Goal: Task Accomplishment & Management: Manage account settings

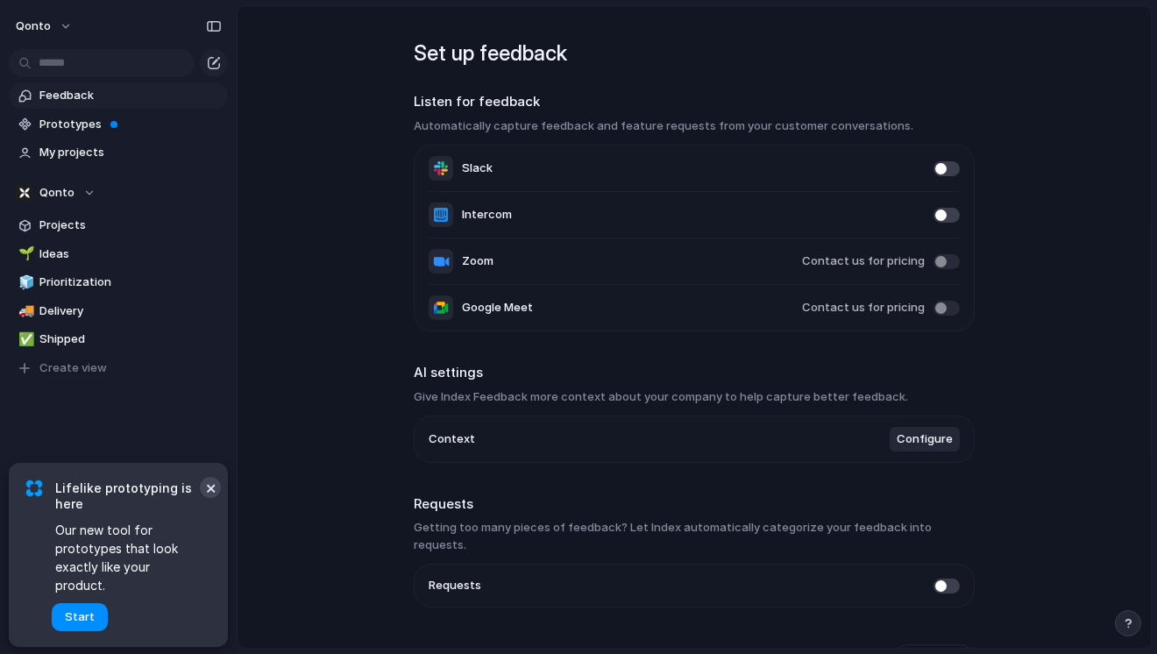
click at [208, 496] on button "×" at bounding box center [210, 487] width 21 height 21
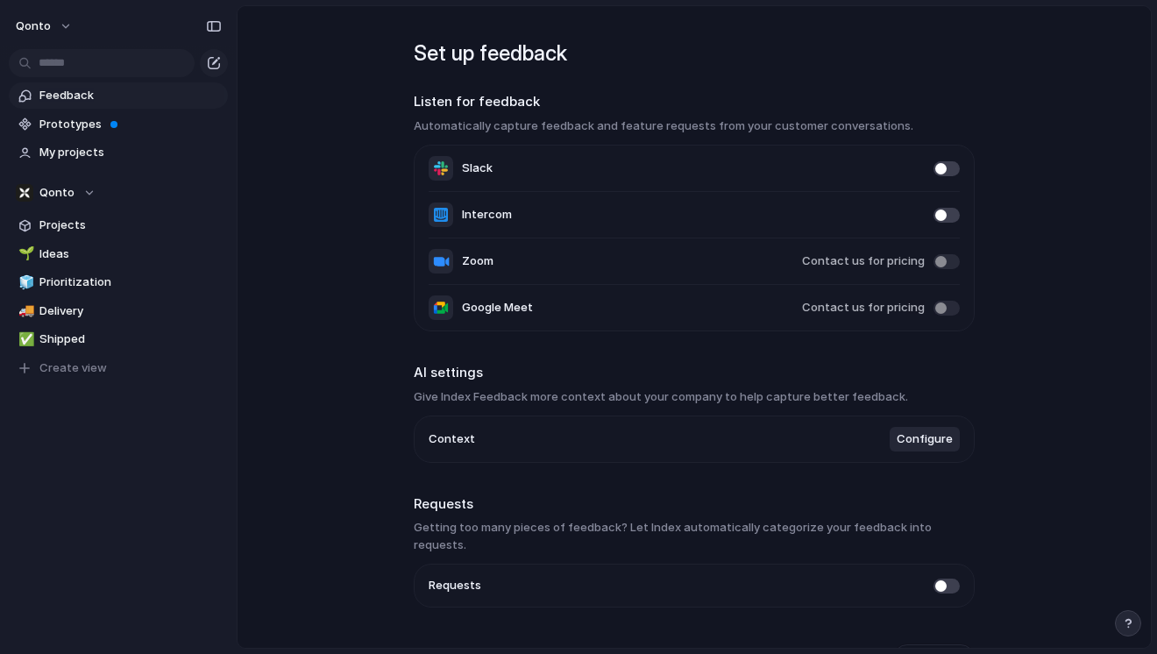
scroll to position [26, 0]
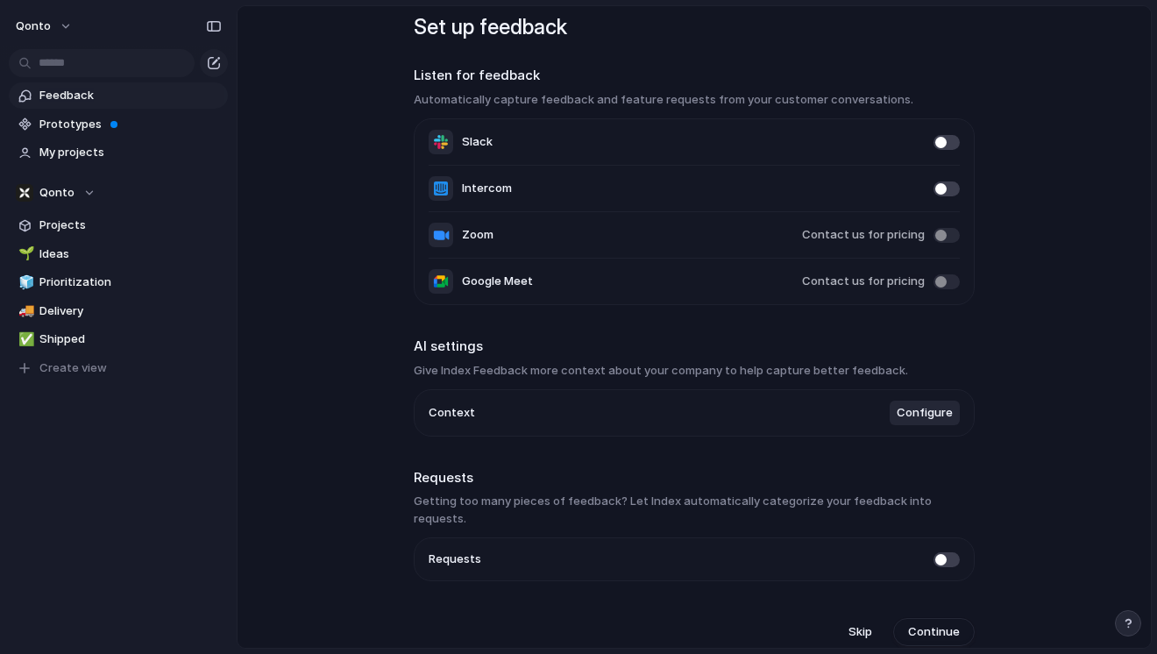
click at [948, 552] on span at bounding box center [946, 559] width 26 height 15
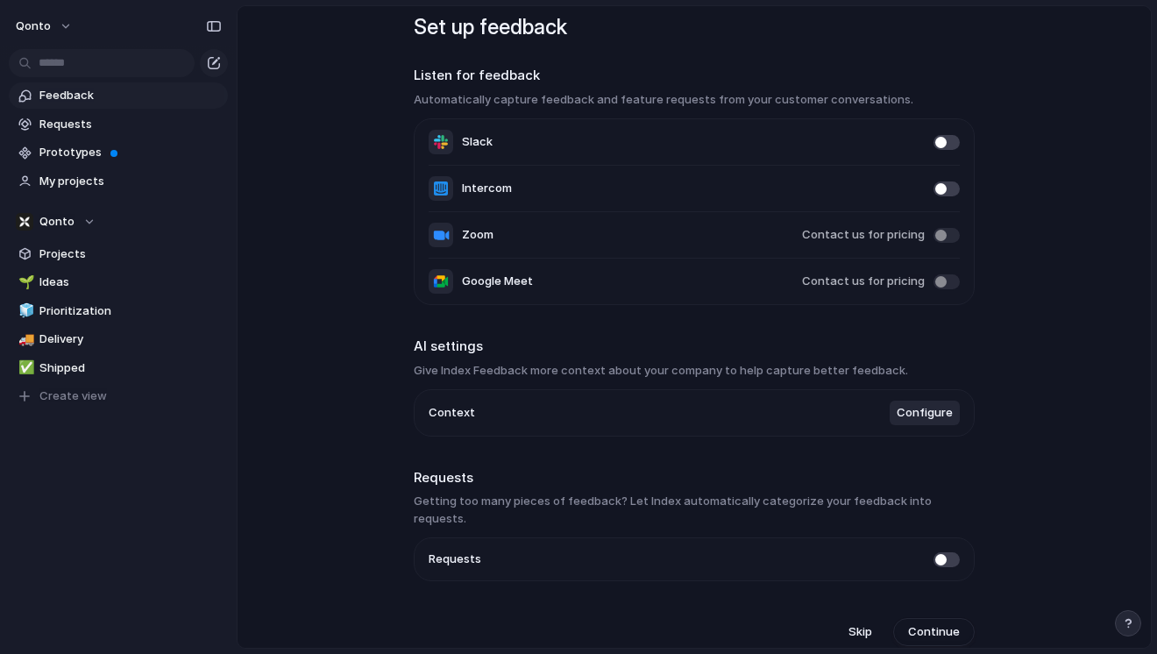
click at [948, 552] on span at bounding box center [946, 559] width 26 height 15
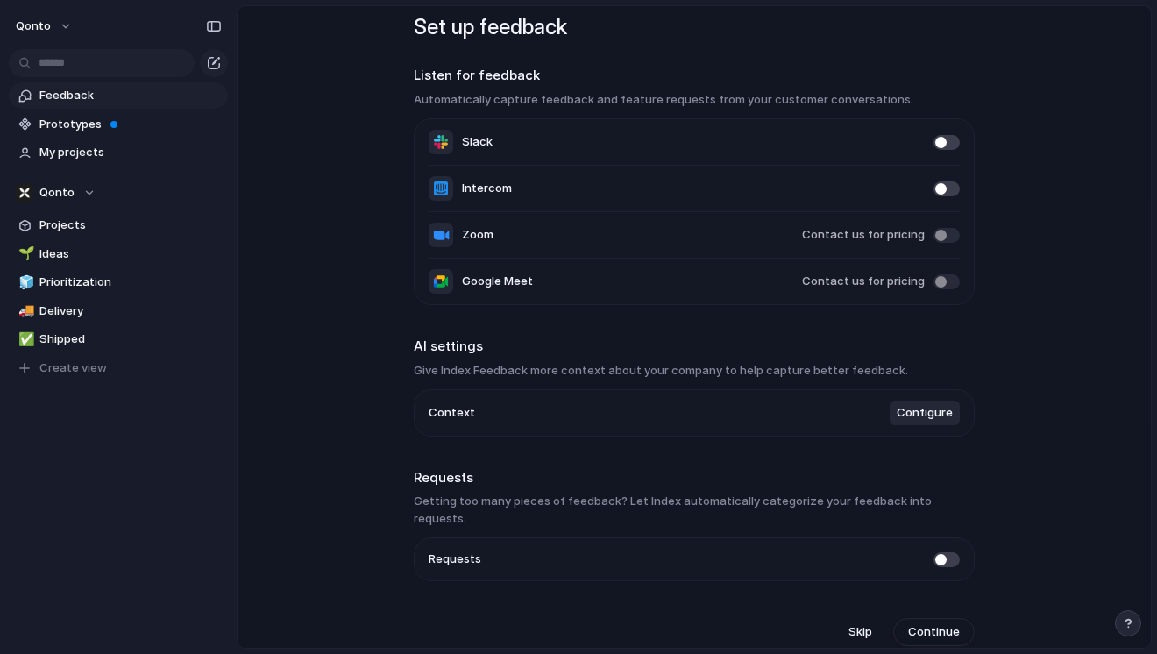
click at [948, 552] on span at bounding box center [946, 559] width 26 height 15
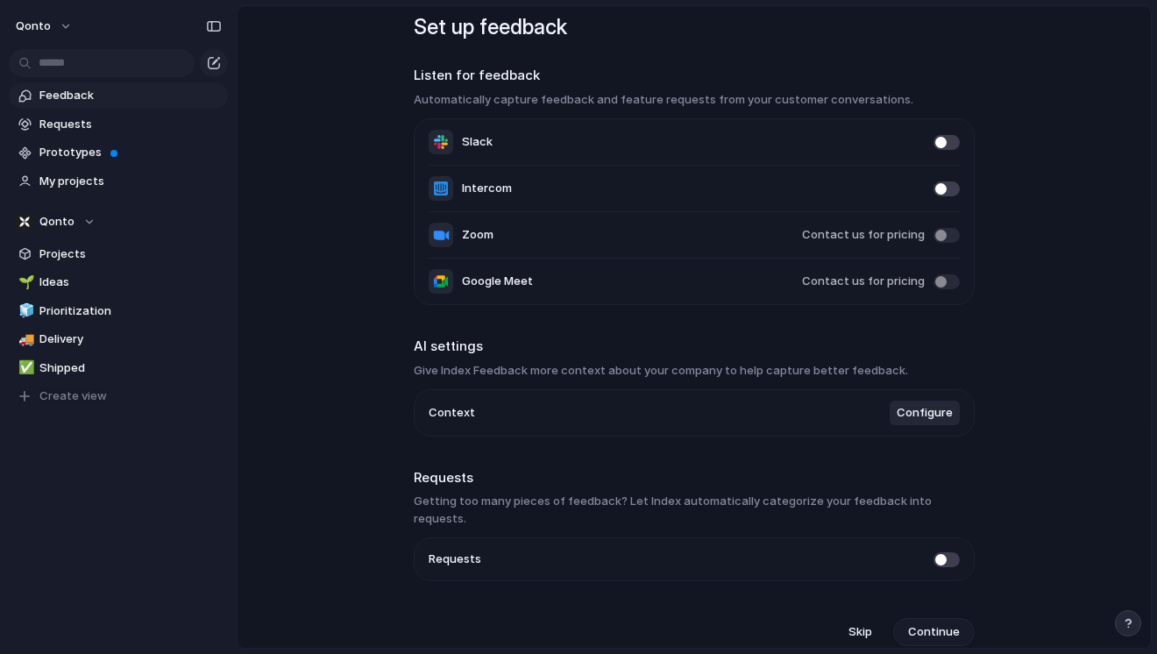
click at [905, 618] on button "Continue" at bounding box center [933, 632] width 81 height 28
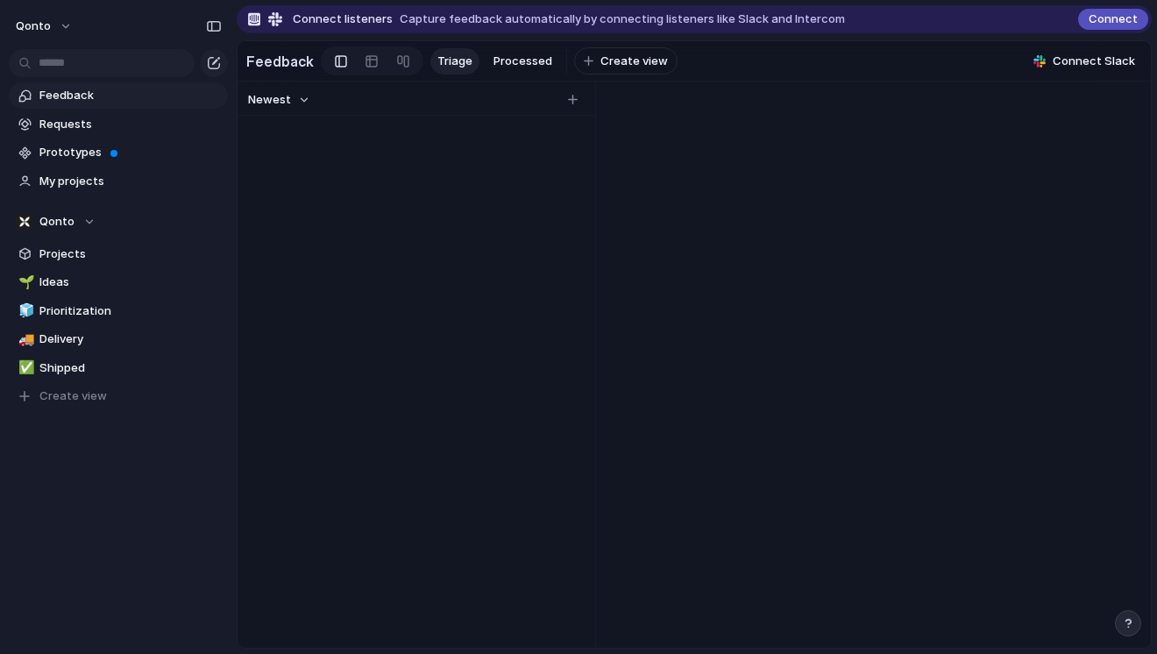
scroll to position [0, 0]
drag, startPoint x: 463, startPoint y: 26, endPoint x: 588, endPoint y: 32, distance: 125.4
click at [587, 31] on div "Connect listeners Capture feedback automatically by connecting listeners like S…" at bounding box center [694, 19] width 915 height 28
click at [675, 20] on span "Capture feedback automatically by connecting listeners like Slack and Intercom" at bounding box center [622, 20] width 445 height 18
click at [252, 25] on div at bounding box center [263, 19] width 46 height 14
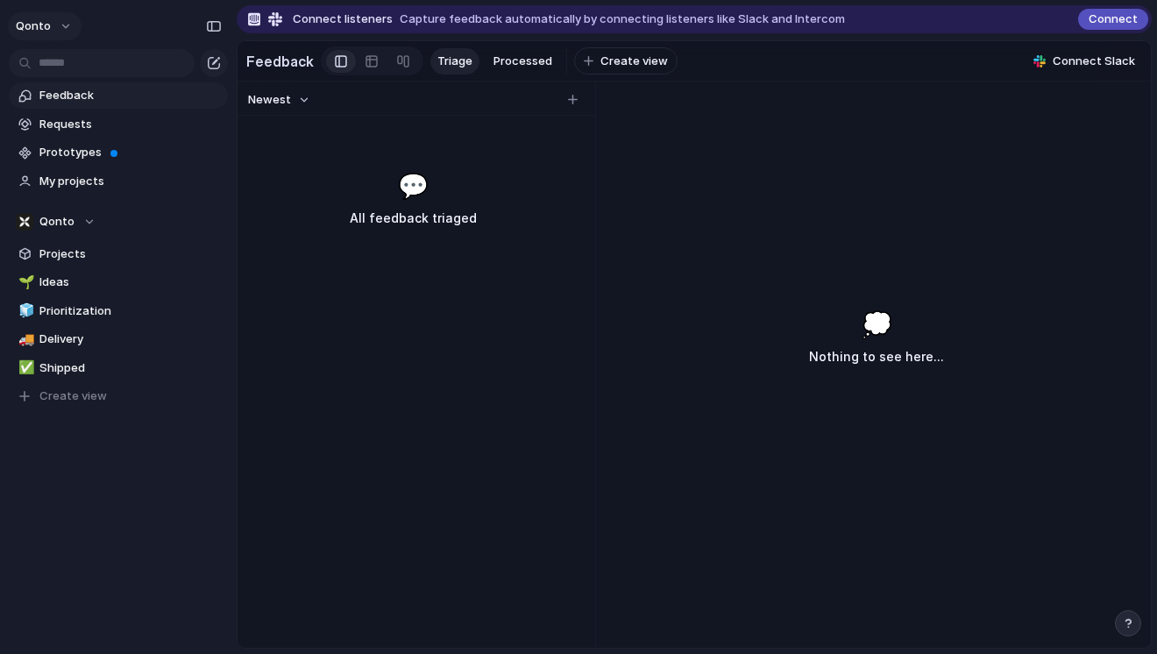
click at [68, 25] on button "Qonto" at bounding box center [45, 26] width 74 height 28
click at [105, 72] on li "Settings" at bounding box center [84, 66] width 145 height 28
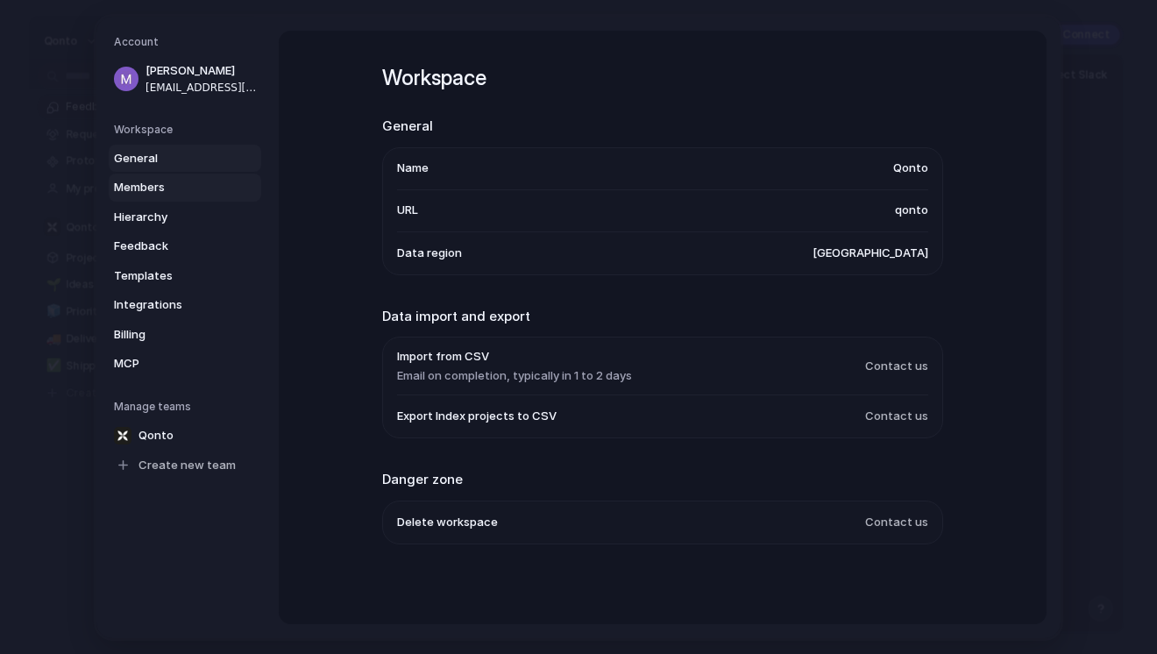
click at [221, 190] on span "Members" at bounding box center [170, 188] width 112 height 18
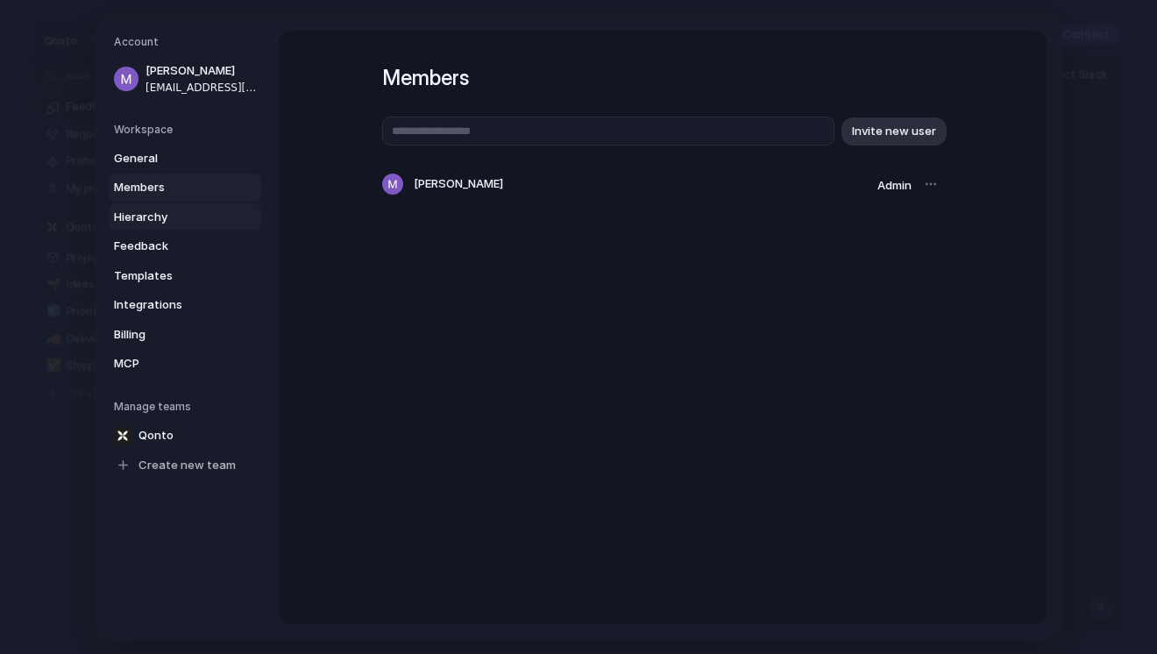
click at [215, 216] on span "Hierarchy" at bounding box center [170, 217] width 112 height 18
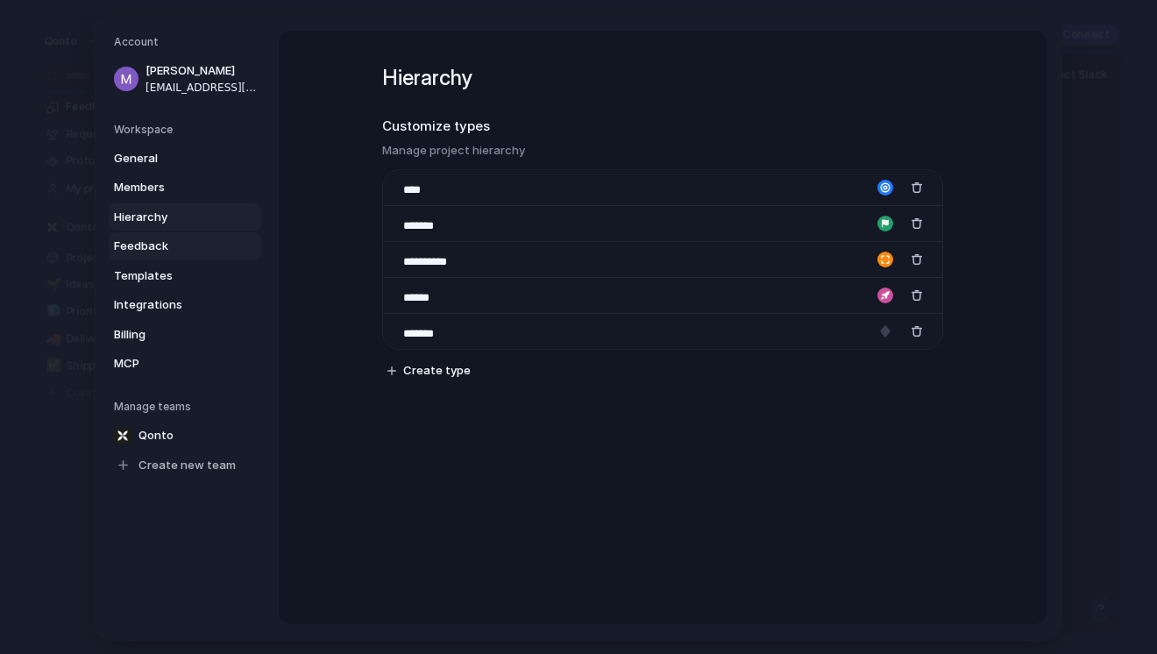
click at [203, 241] on span "Feedback" at bounding box center [170, 246] width 112 height 18
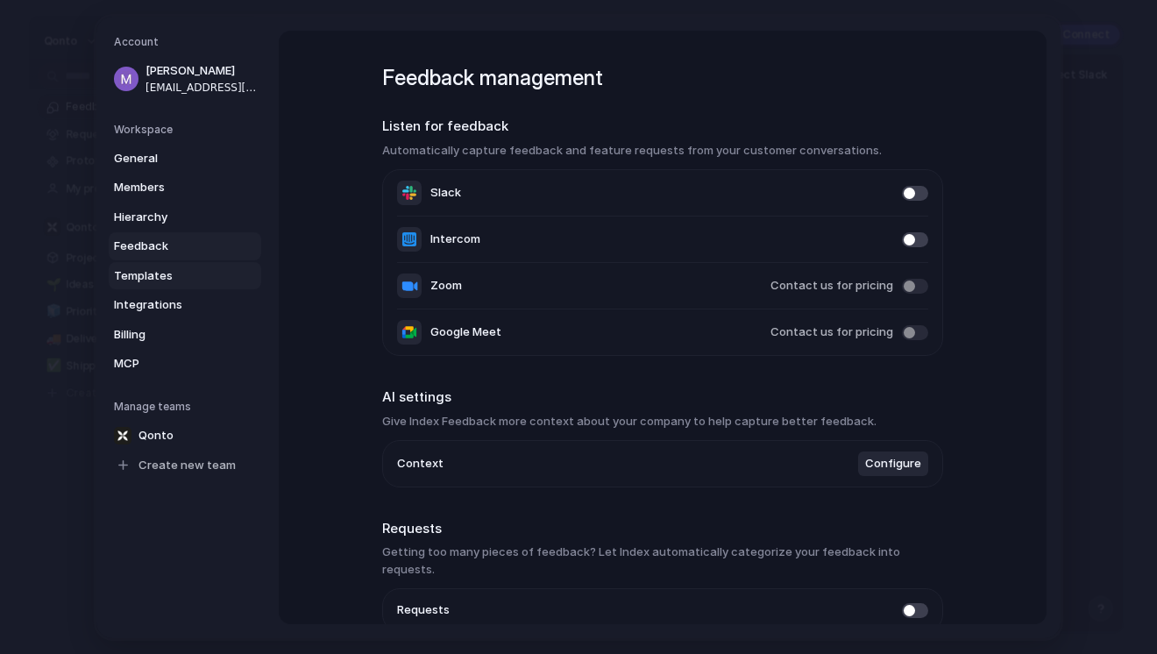
click at [195, 266] on span "Templates" at bounding box center [170, 275] width 112 height 18
